Goal: Find specific page/section: Find specific page/section

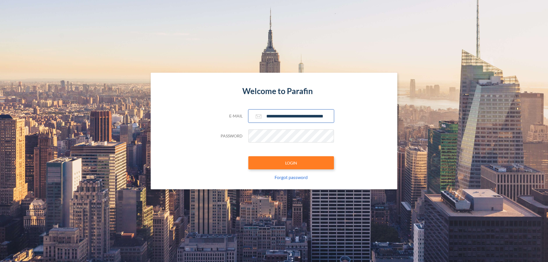
type input "**********"
click at [291, 163] on button "LOGIN" at bounding box center [291, 162] width 86 height 13
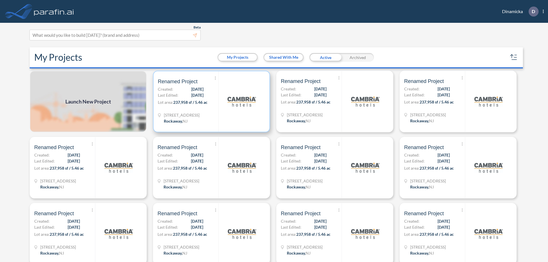
scroll to position [1, 0]
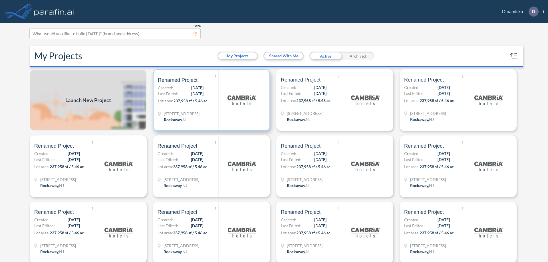
click at [210, 100] on p "Lot area: 237,958 sf / 5.46 ac" at bounding box center [188, 102] width 60 height 8
